Goal: Information Seeking & Learning: Find specific fact

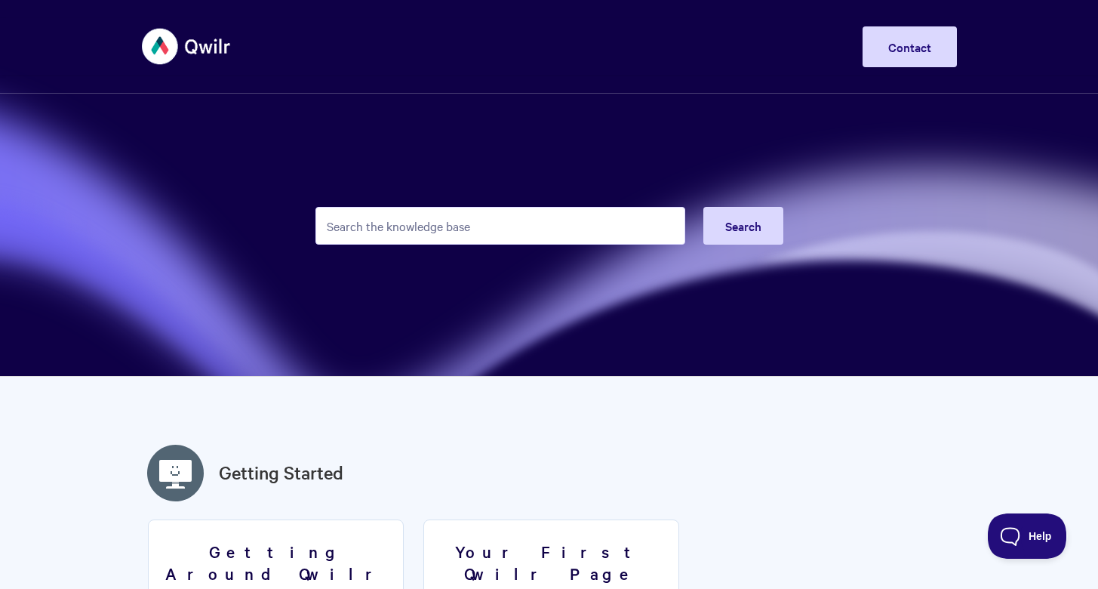
click at [577, 235] on input "Search the knowledge base" at bounding box center [500, 226] width 370 height 38
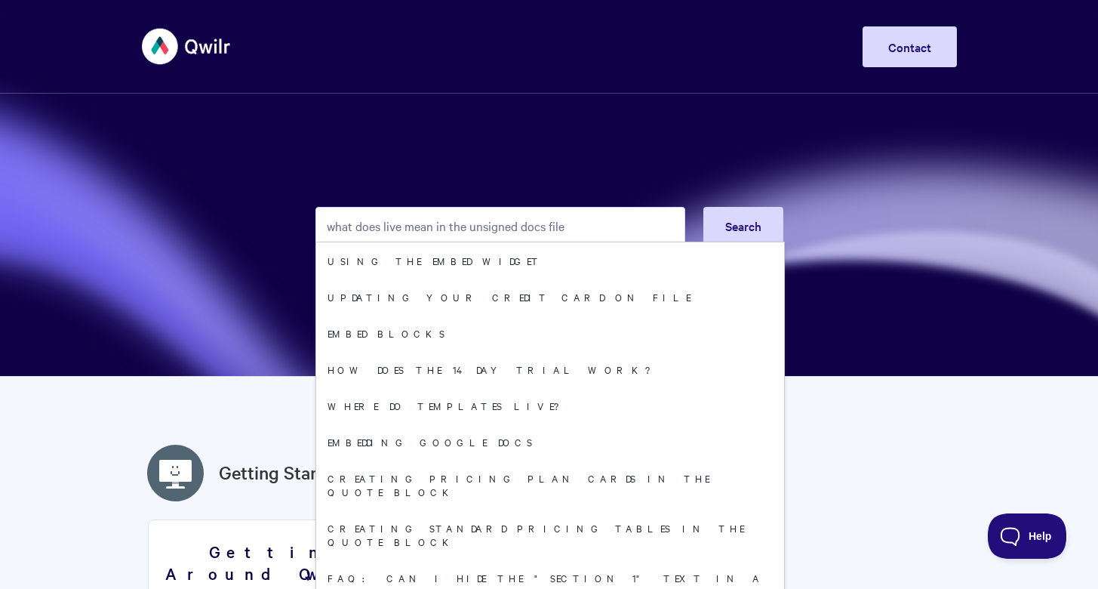
type input "what does live mean in the unsigned docs file?"
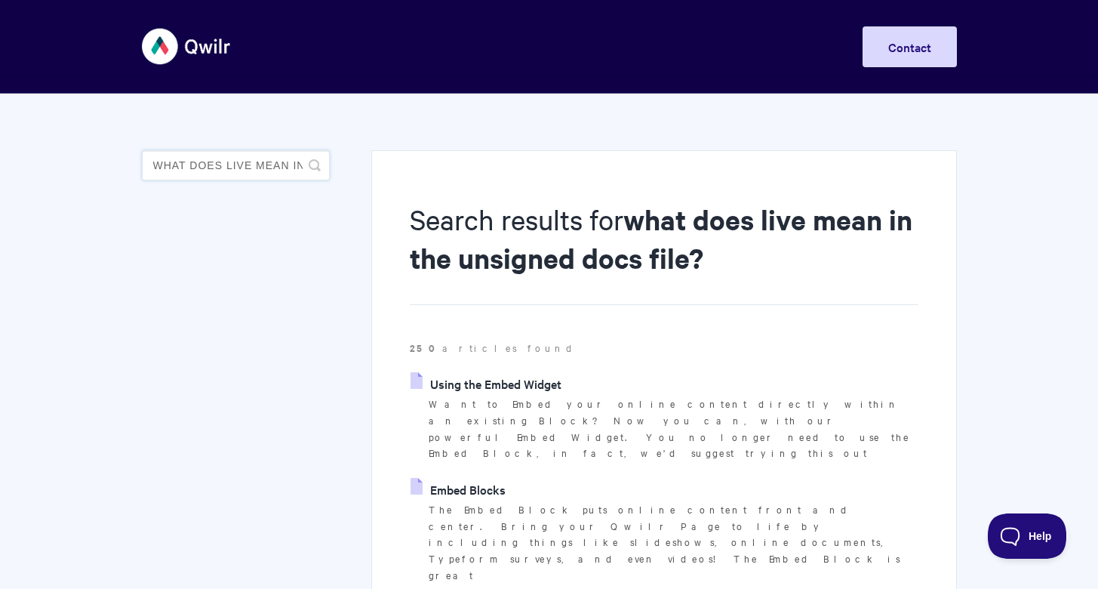
click at [297, 167] on input "what does live mean in the unsigned docs file?" at bounding box center [236, 165] width 188 height 30
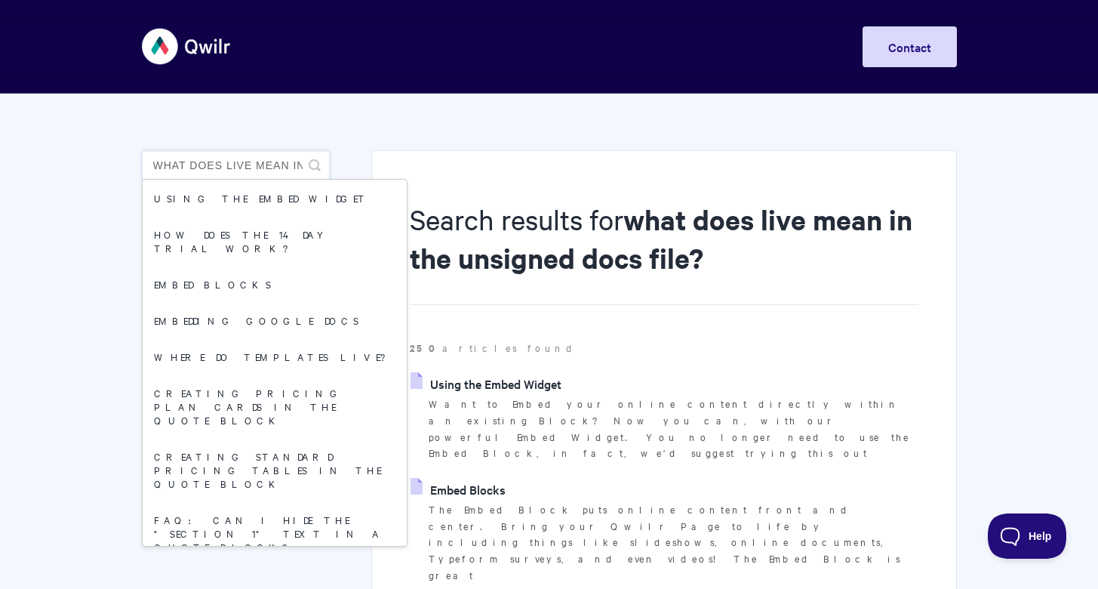
drag, startPoint x: 307, startPoint y: 167, endPoint x: 103, endPoint y: 155, distance: 204.1
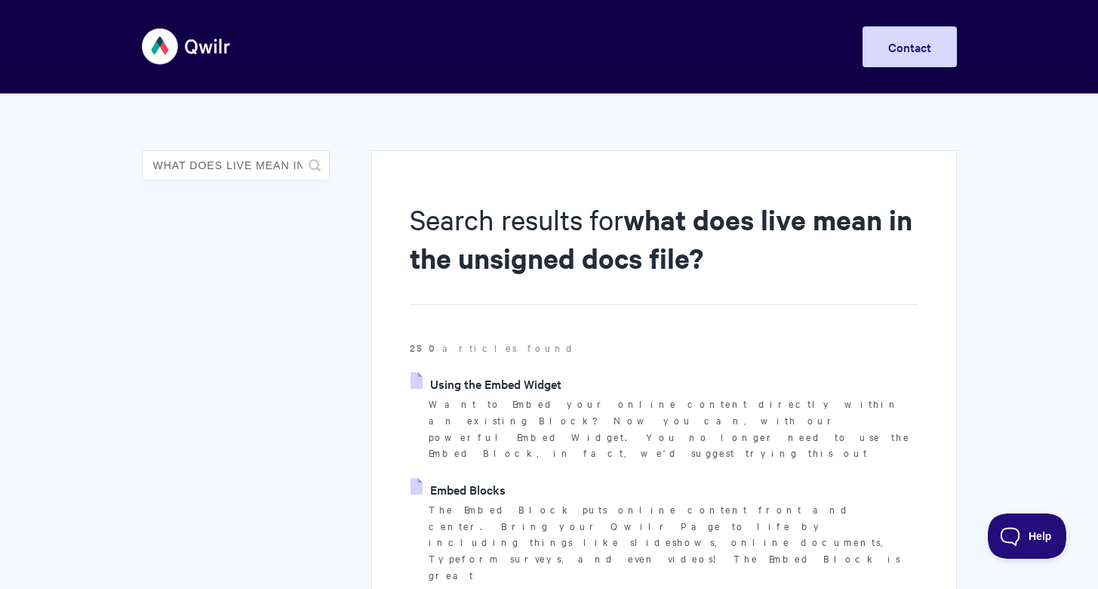
drag, startPoint x: 104, startPoint y: 152, endPoint x: 161, endPoint y: 161, distance: 57.9
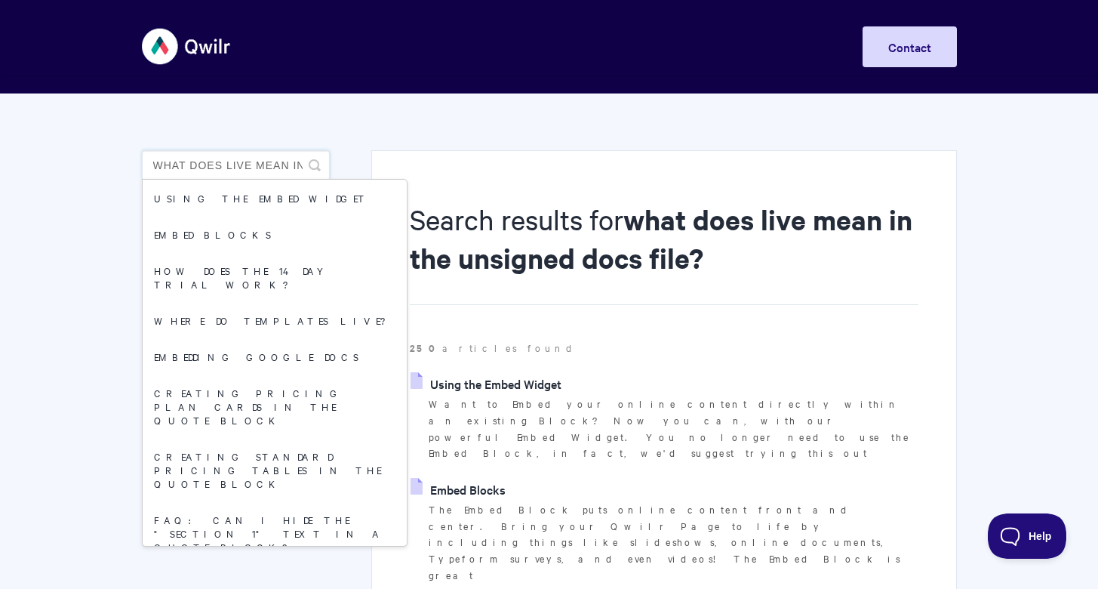
drag, startPoint x: 303, startPoint y: 166, endPoint x: 147, endPoint y: 158, distance: 155.6
click at [147, 158] on input "what does live mean in the unsigned docs file?" at bounding box center [236, 165] width 188 height 30
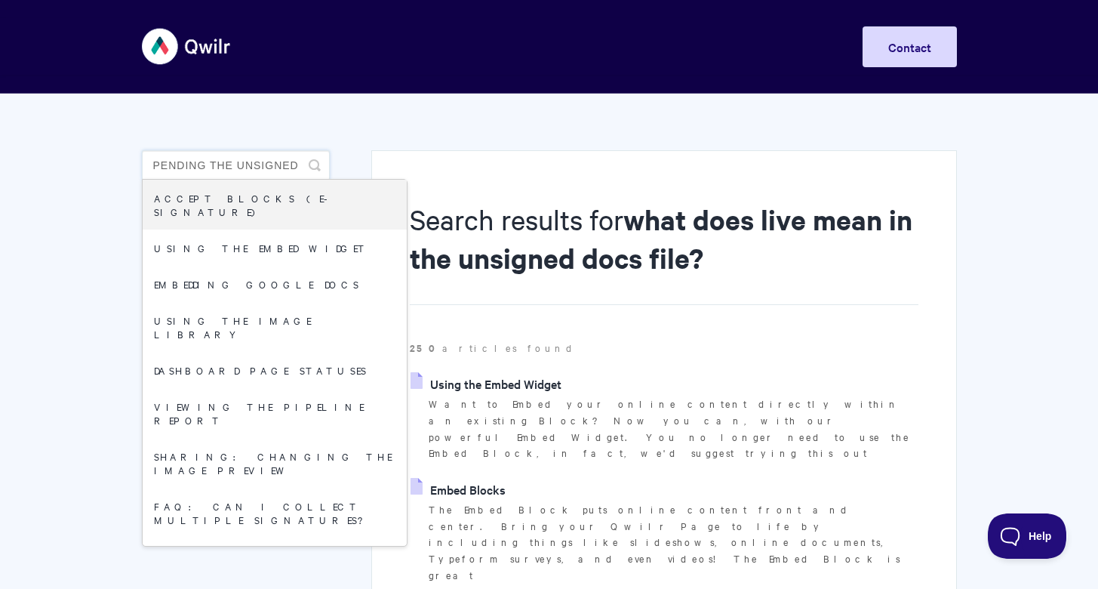
drag, startPoint x: 211, startPoint y: 165, endPoint x: 470, endPoint y: 167, distance: 258.8
type input "pending"
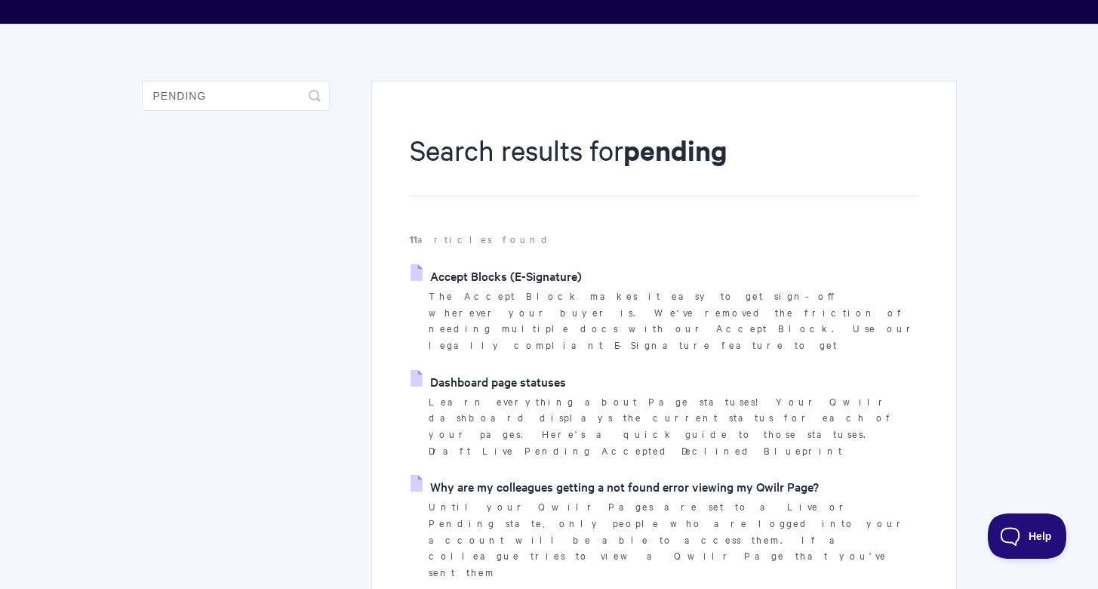
scroll to position [121, 0]
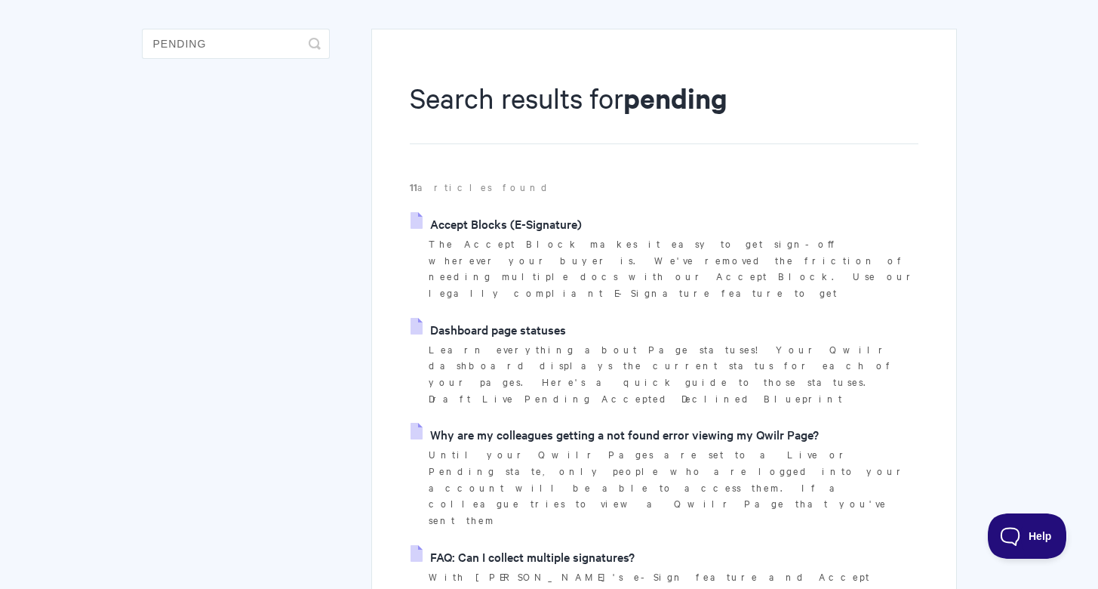
click at [509, 318] on link "Dashboard page statuses" at bounding box center [488, 329] width 155 height 23
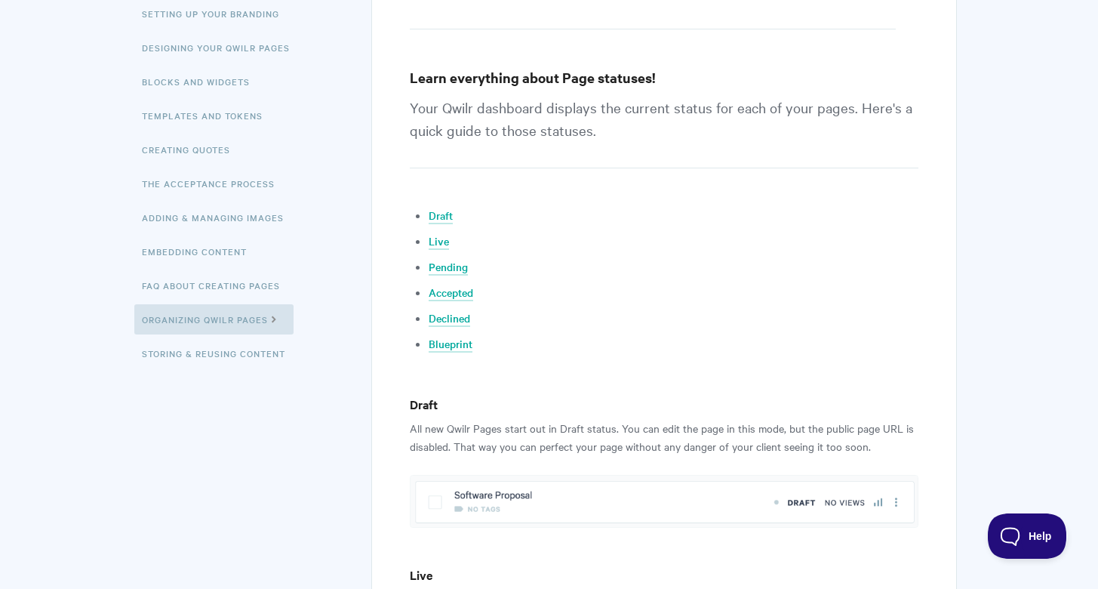
scroll to position [392, 0]
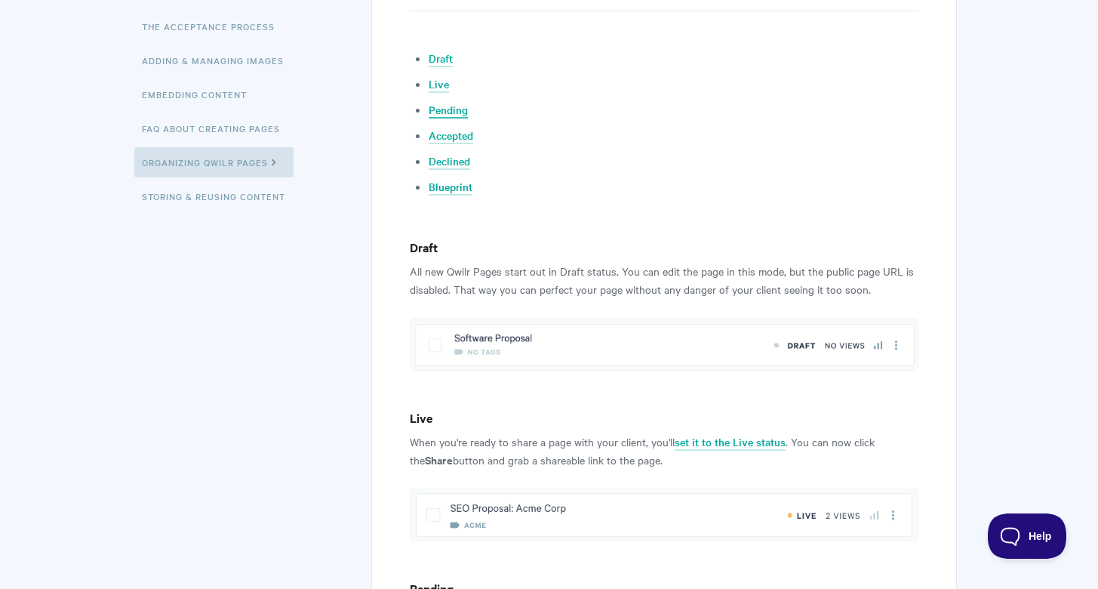
click at [440, 110] on link "Pending" at bounding box center [448, 110] width 39 height 17
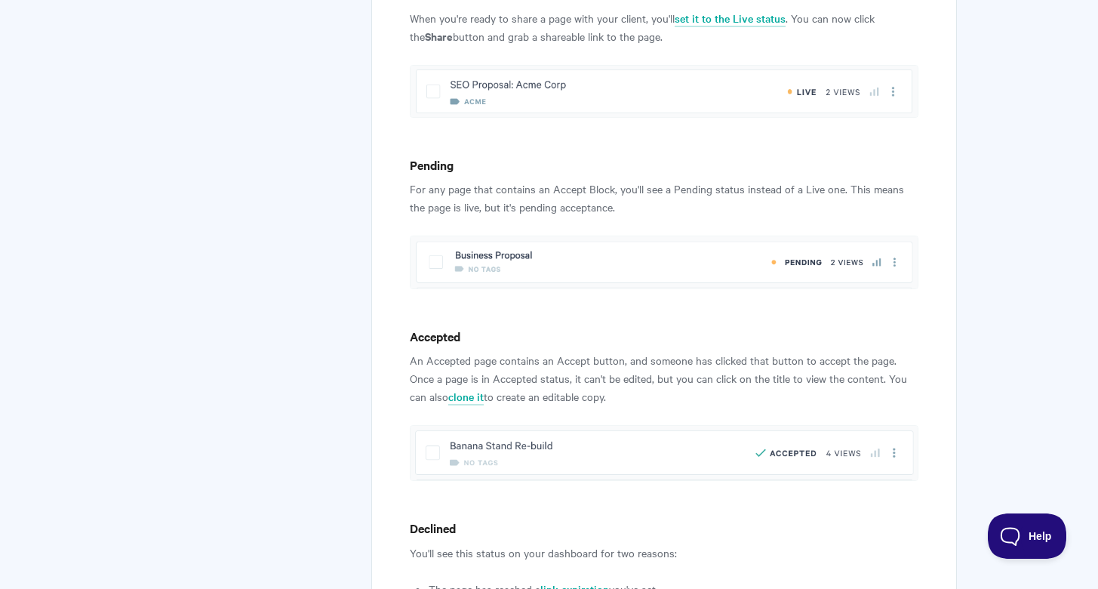
scroll to position [707, 0]
